Goal: Transaction & Acquisition: Purchase product/service

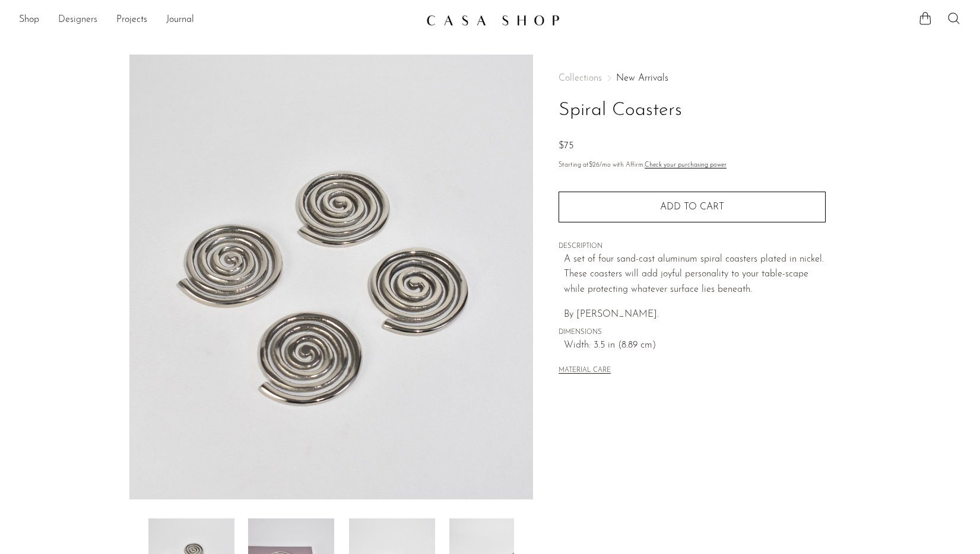
click at [69, 20] on link "Designers" at bounding box center [77, 19] width 39 height 15
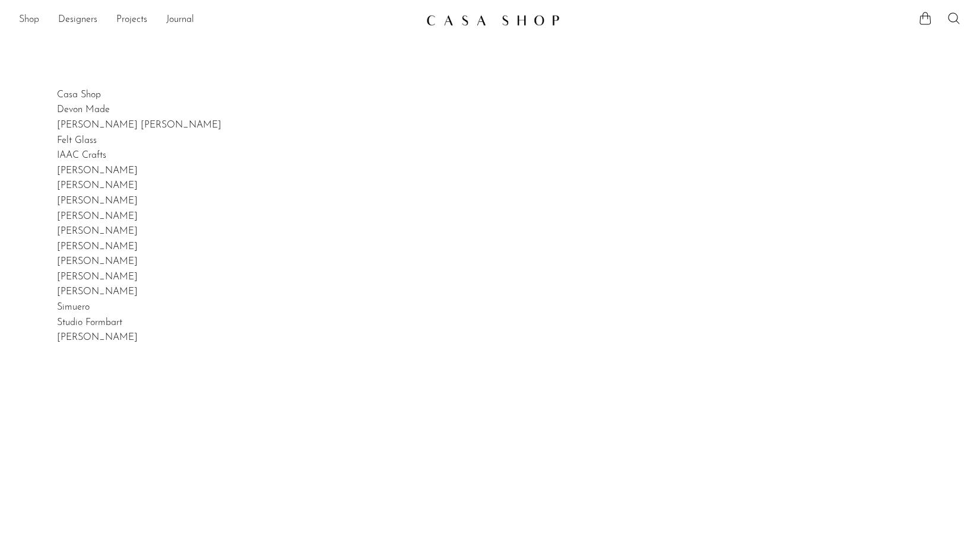
click at [30, 21] on link "Shop" at bounding box center [29, 19] width 20 height 15
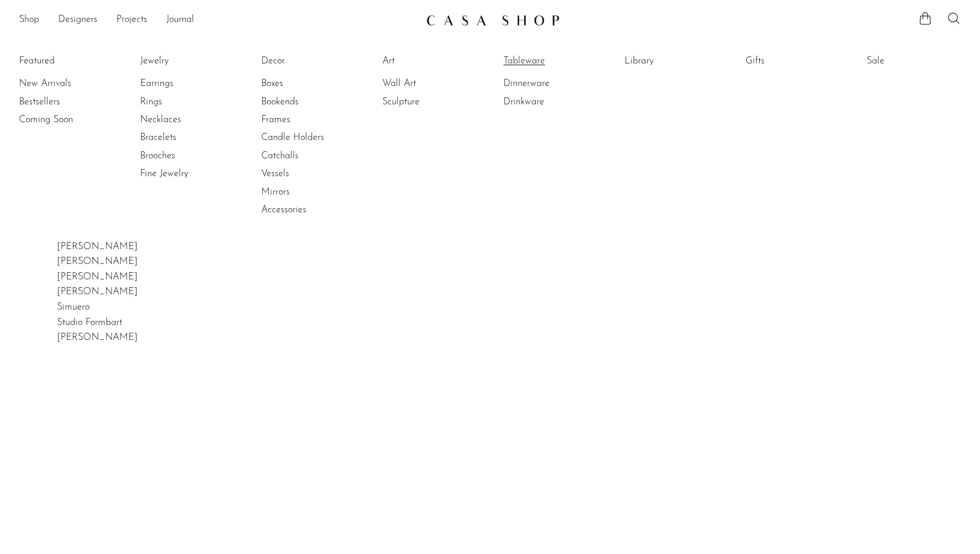
click at [521, 61] on link "Tableware" at bounding box center [547, 61] width 89 height 13
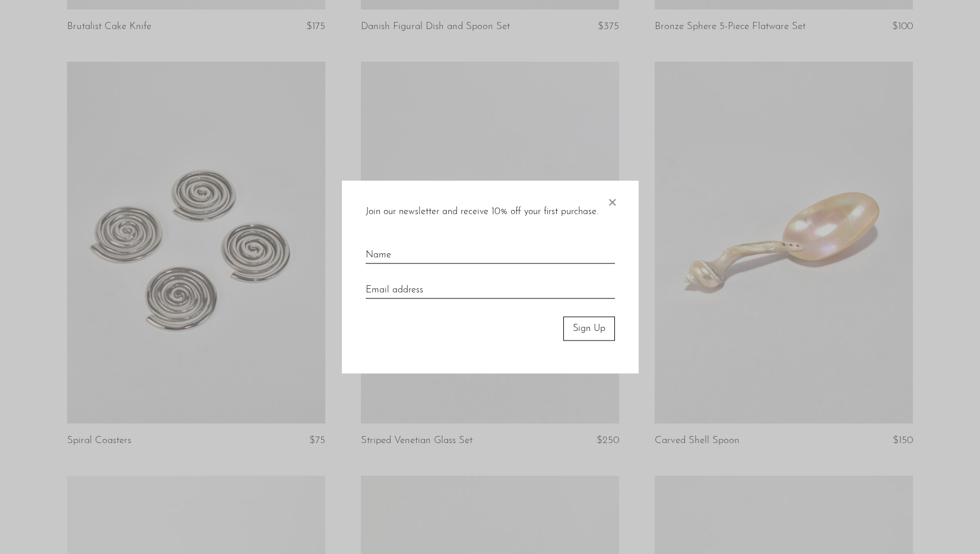
scroll to position [875, 0]
click at [612, 204] on span "×" at bounding box center [612, 200] width 12 height 38
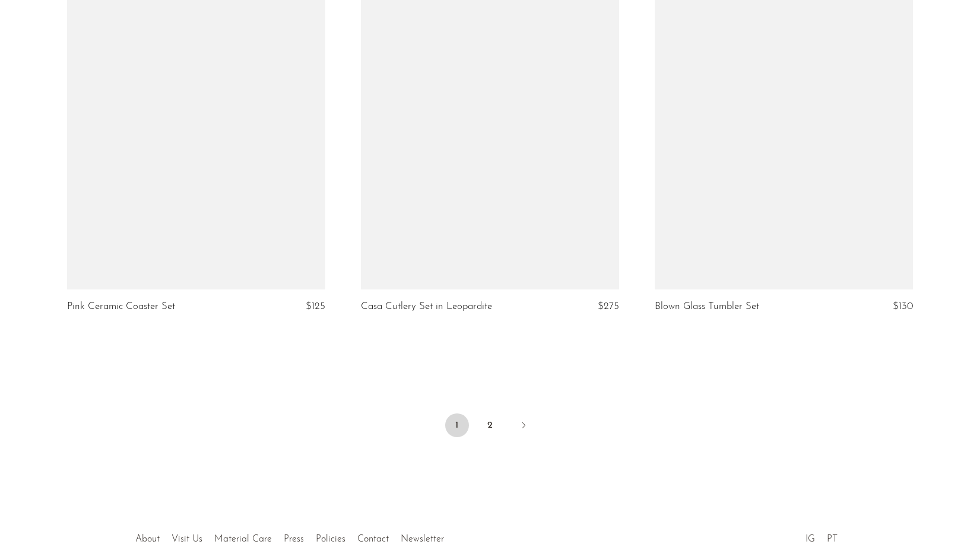
scroll to position [4784, 0]
